Goal: Register for event/course

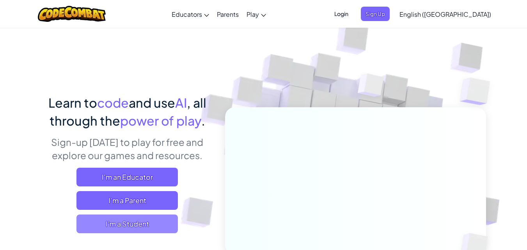
drag, startPoint x: 110, startPoint y: 212, endPoint x: 100, endPoint y: 223, distance: 15.5
click at [110, 213] on div "I'm an Educator I'm a Parent I'm a Student" at bounding box center [127, 201] width 172 height 66
click at [102, 223] on span "I'm a Student" at bounding box center [127, 224] width 101 height 19
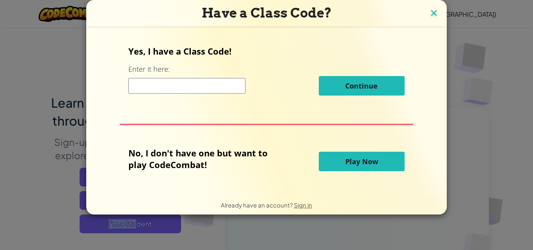
click at [432, 13] on img at bounding box center [434, 14] width 10 height 12
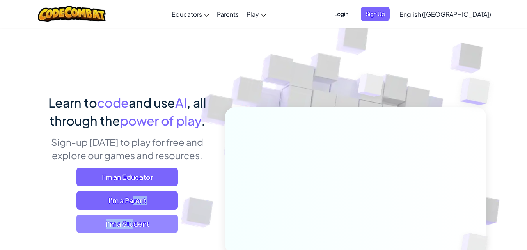
click at [140, 228] on span "I'm a Student" at bounding box center [127, 224] width 101 height 19
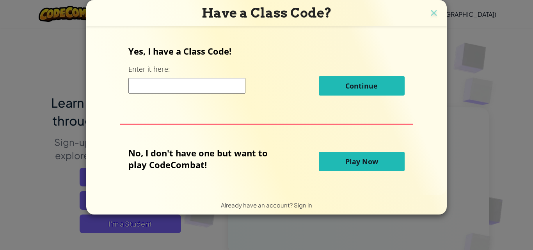
click at [391, 148] on div "Yes, I have a Class Code! Enter it here: Continue No, I don't have one but want…" at bounding box center [266, 110] width 345 height 153
click at [385, 160] on button "Play Now" at bounding box center [362, 162] width 86 height 20
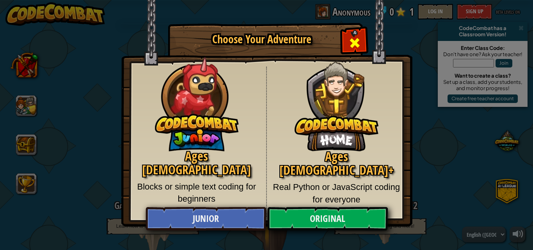
click at [353, 47] on span "Close modal" at bounding box center [355, 43] width 12 height 12
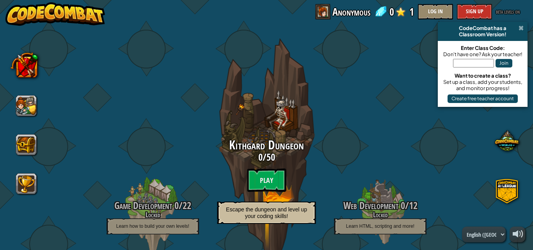
click at [520, 29] on span at bounding box center [521, 28] width 5 height 6
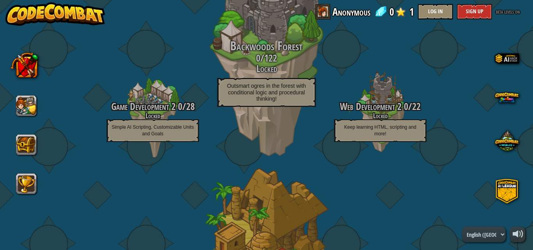
scroll to position [312, 0]
